Goal: Information Seeking & Learning: Check status

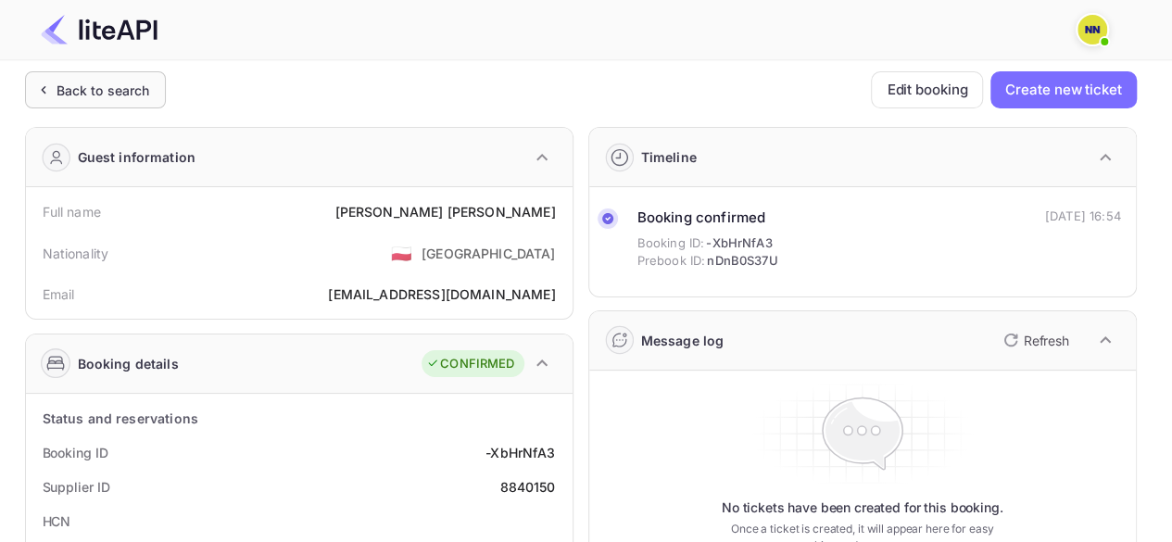
click at [130, 89] on div "Back to search" at bounding box center [104, 90] width 94 height 19
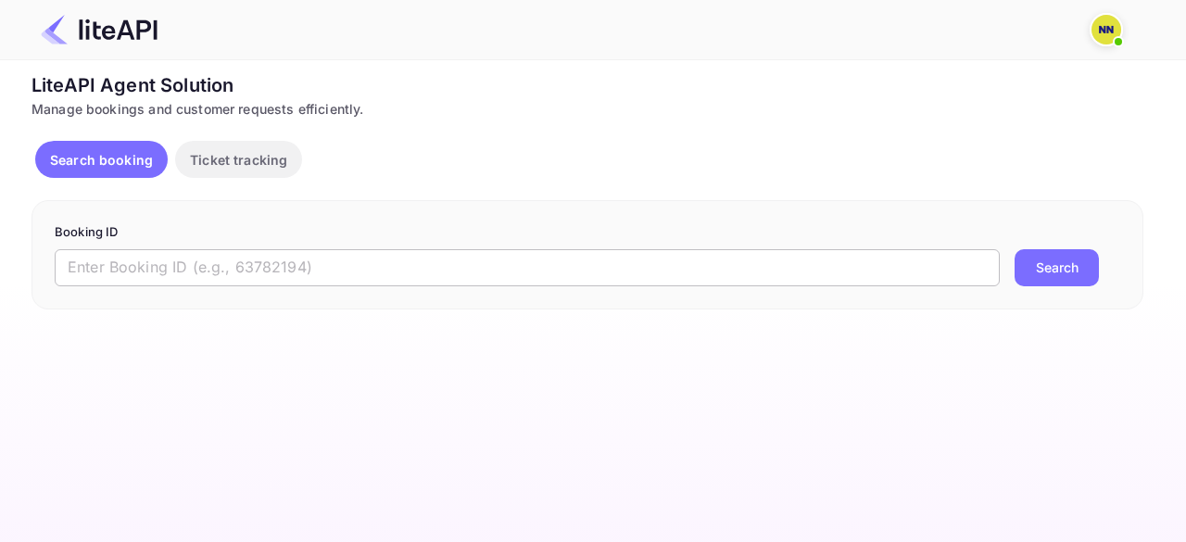
click at [269, 273] on input "text" at bounding box center [527, 267] width 945 height 37
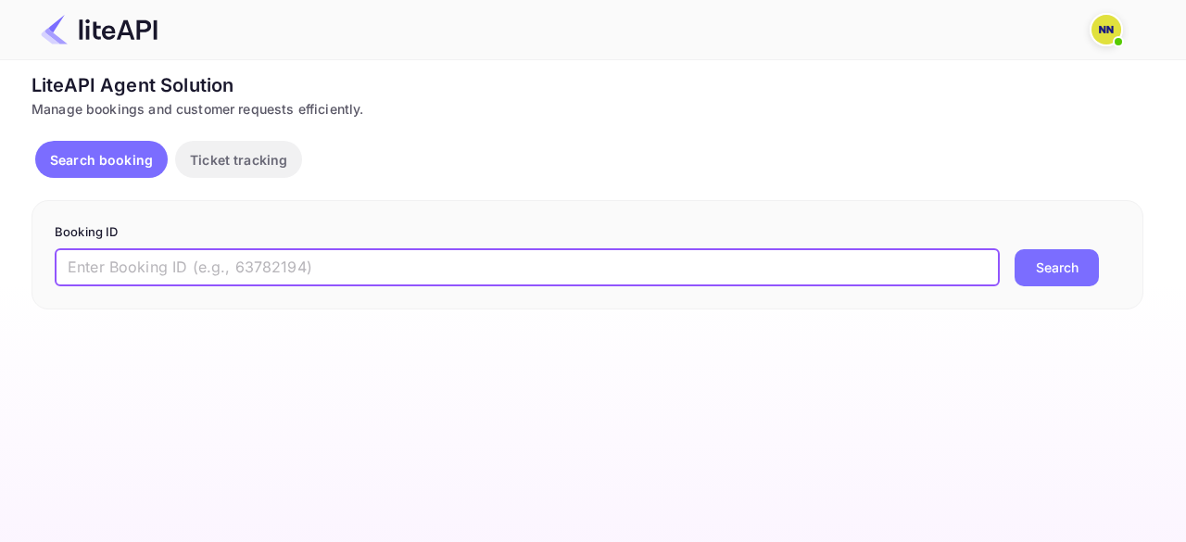
paste input "8676044"
type input "8676044"
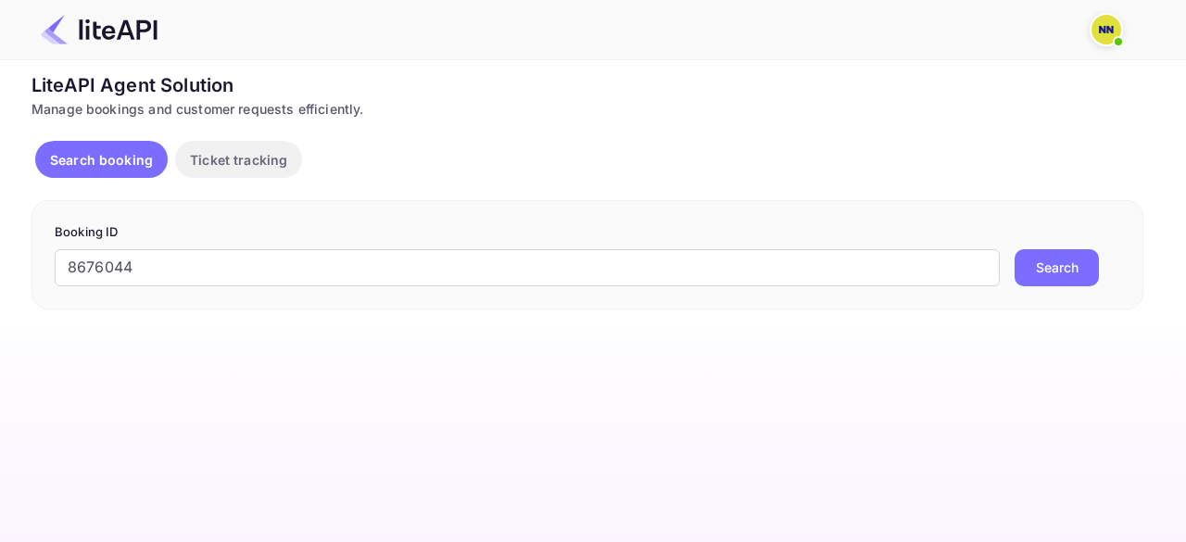
click at [1036, 276] on button "Search" at bounding box center [1057, 267] width 84 height 37
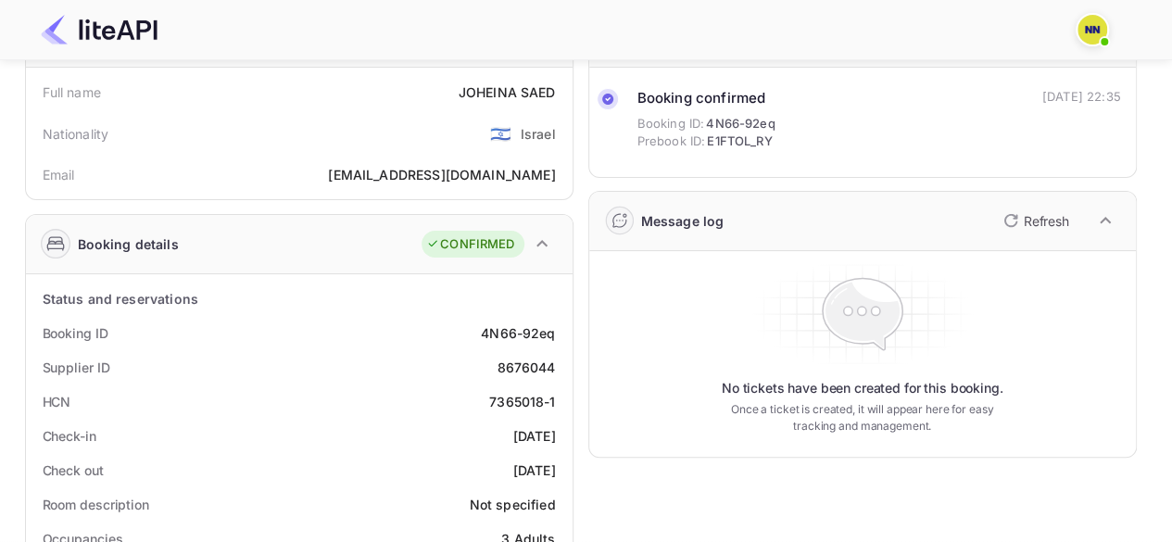
scroll to position [120, 0]
drag, startPoint x: 491, startPoint y: 398, endPoint x: 556, endPoint y: 398, distance: 64.9
drag, startPoint x: 556, startPoint y: 398, endPoint x: 489, endPoint y: 398, distance: 66.7
click at [489, 398] on div "7365018-1" at bounding box center [522, 400] width 66 height 19
copy div "7365018-1"
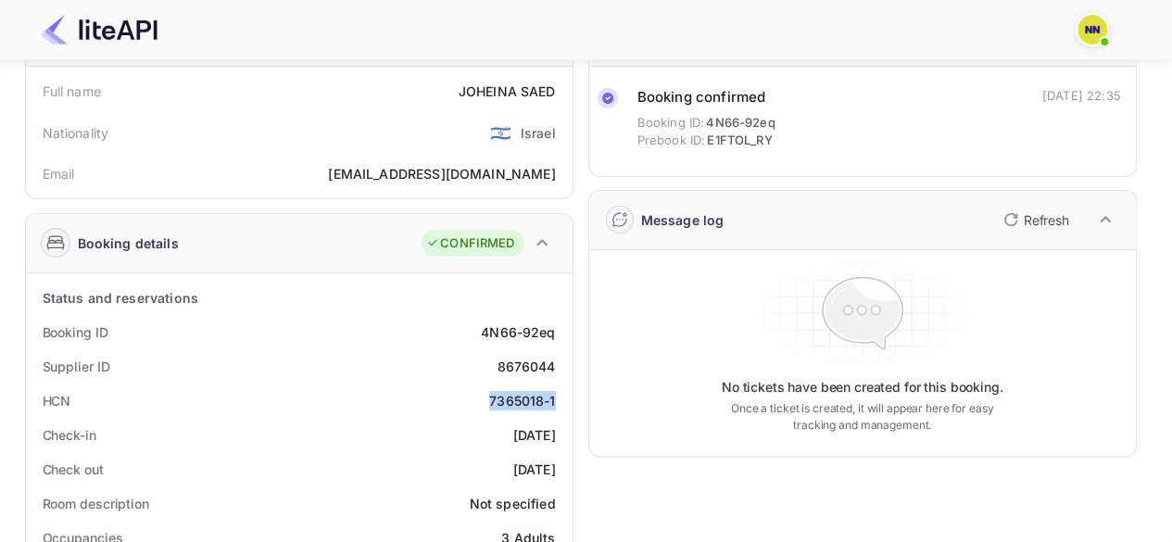
drag, startPoint x: 489, startPoint y: 398, endPoint x: 560, endPoint y: 399, distance: 70.4
click at [560, 399] on div "HCN 7365018-1" at bounding box center [299, 401] width 532 height 34
